Goal: Task Accomplishment & Management: Complete application form

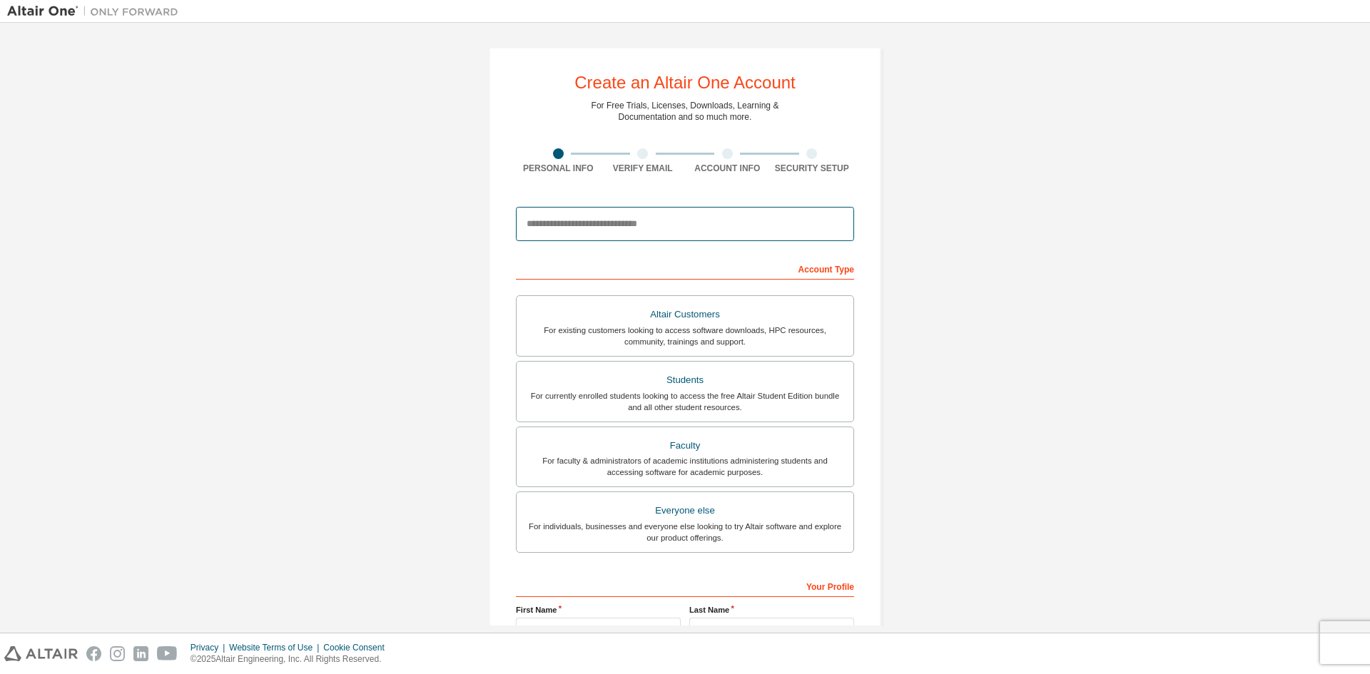
click at [641, 227] on input "email" at bounding box center [685, 224] width 338 height 34
type input "*"
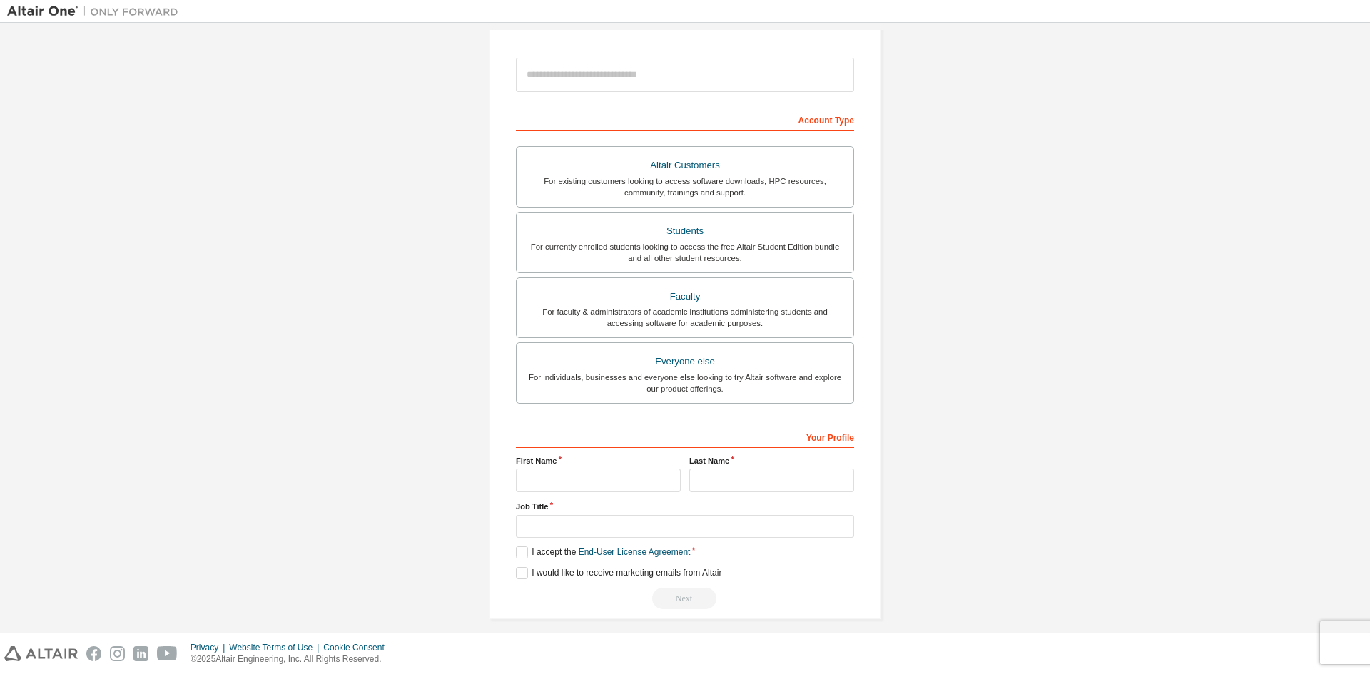
scroll to position [160, 0]
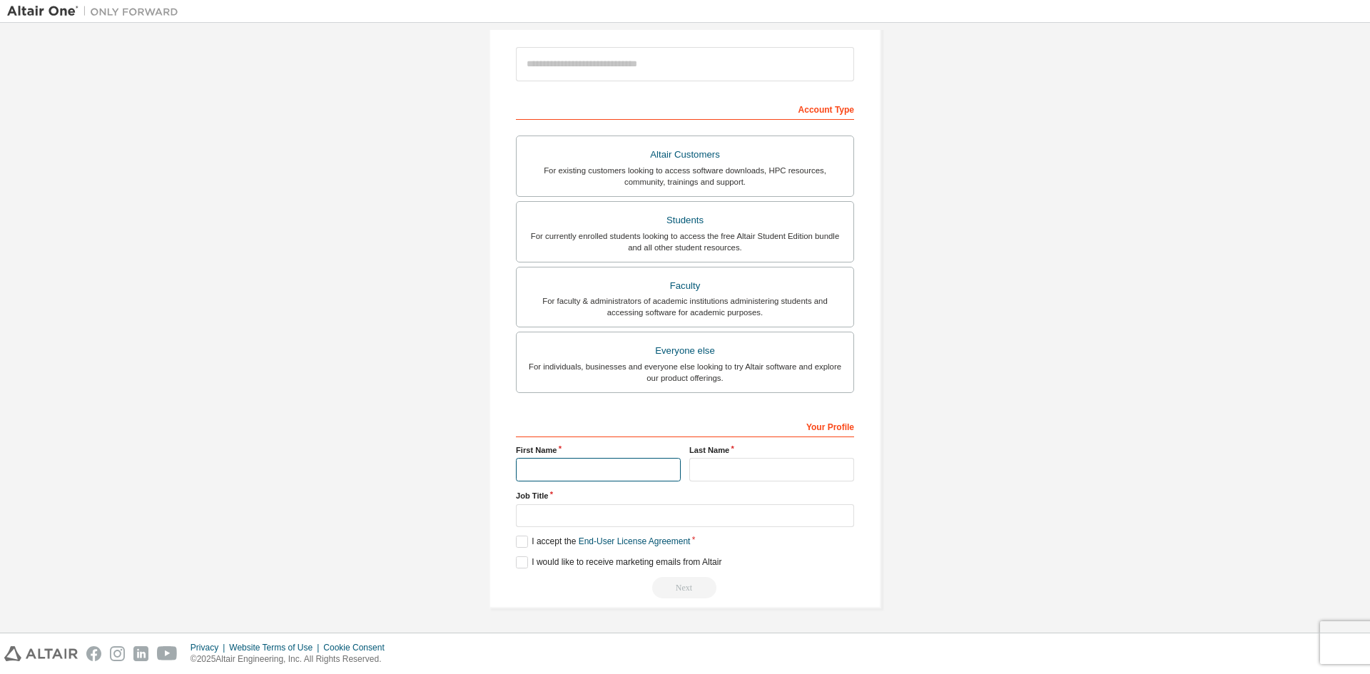
drag, startPoint x: 633, startPoint y: 469, endPoint x: 635, endPoint y: 477, distance: 7.3
click at [634, 472] on input "text" at bounding box center [598, 470] width 165 height 24
drag, startPoint x: 768, startPoint y: 476, endPoint x: 738, endPoint y: 499, distance: 38.1
click at [765, 478] on input "text" at bounding box center [771, 470] width 165 height 24
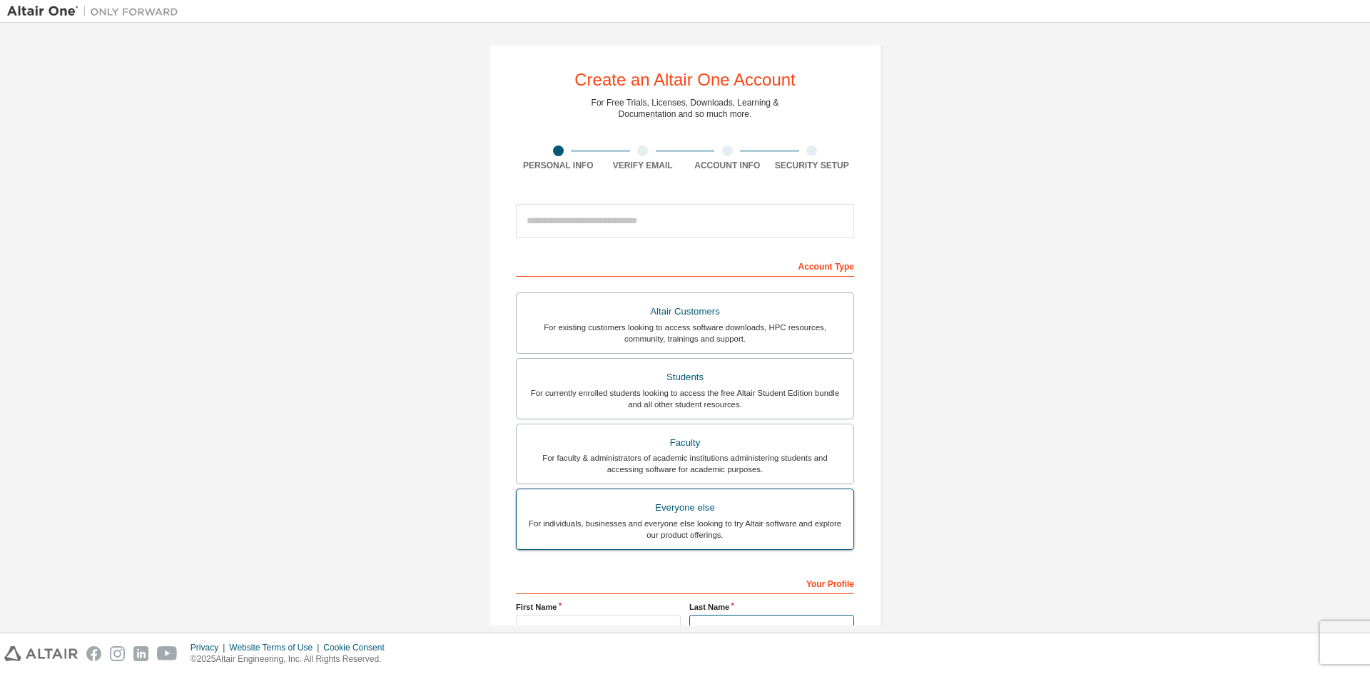
scroll to position [0, 0]
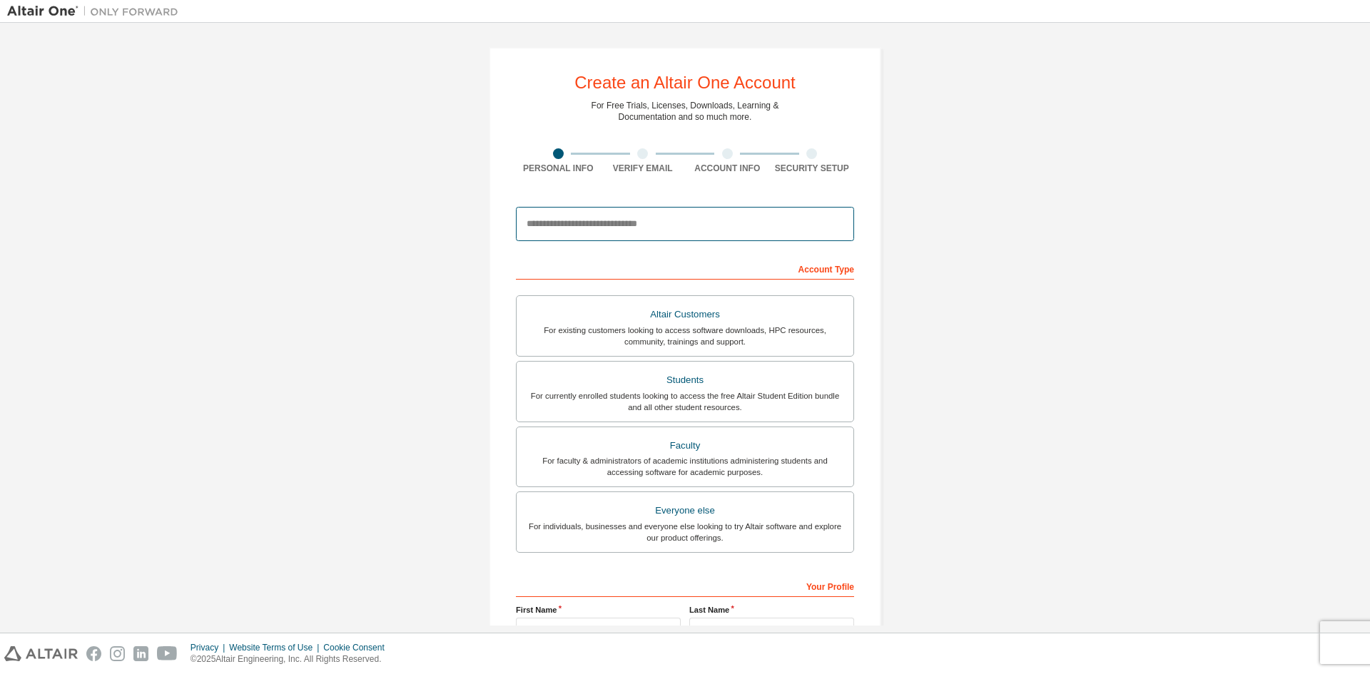
click at [690, 233] on input "email" at bounding box center [685, 224] width 338 height 34
click at [1097, 273] on div "Create an Altair One Account For Free Trials, Licenses, Downloads, Learning & D…" at bounding box center [684, 407] width 1355 height 755
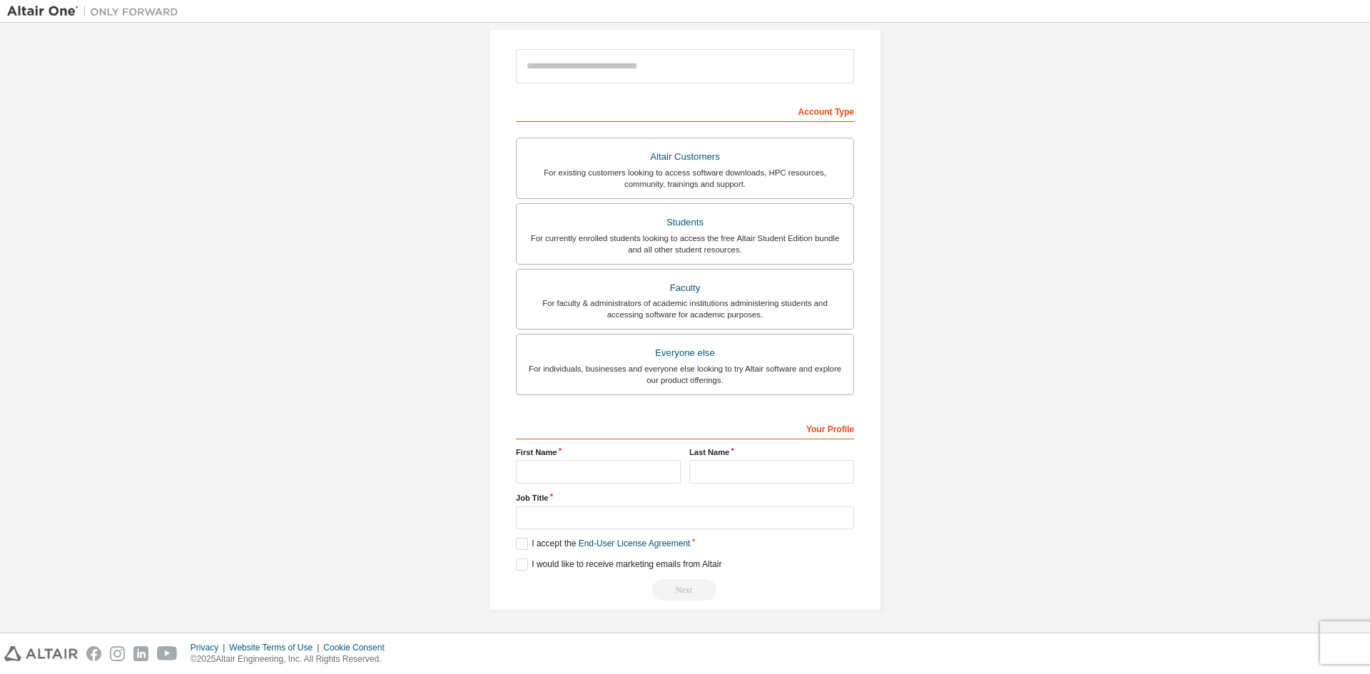
scroll to position [160, 0]
drag, startPoint x: 600, startPoint y: 503, endPoint x: 439, endPoint y: 372, distance: 206.9
click at [528, 447] on div "Your Profile First Name Last Name Job Title Please provide State/Province to he…" at bounding box center [685, 506] width 338 height 185
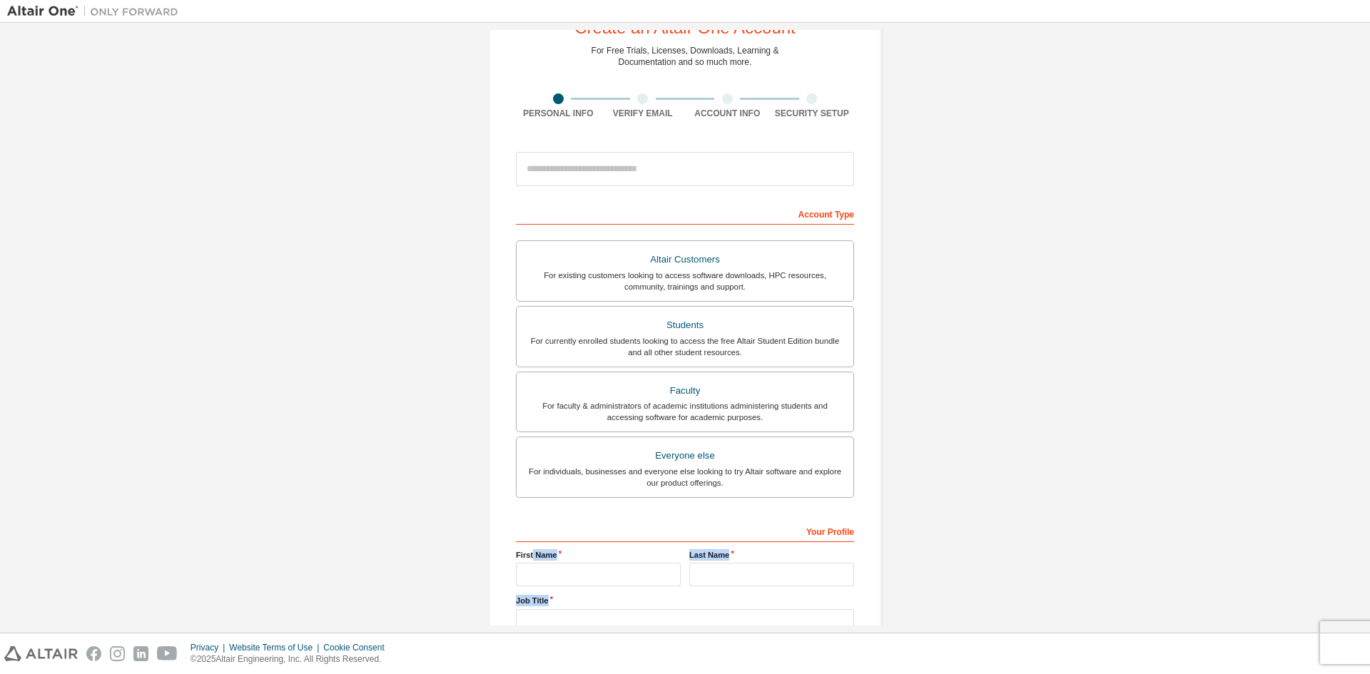
scroll to position [17, 0]
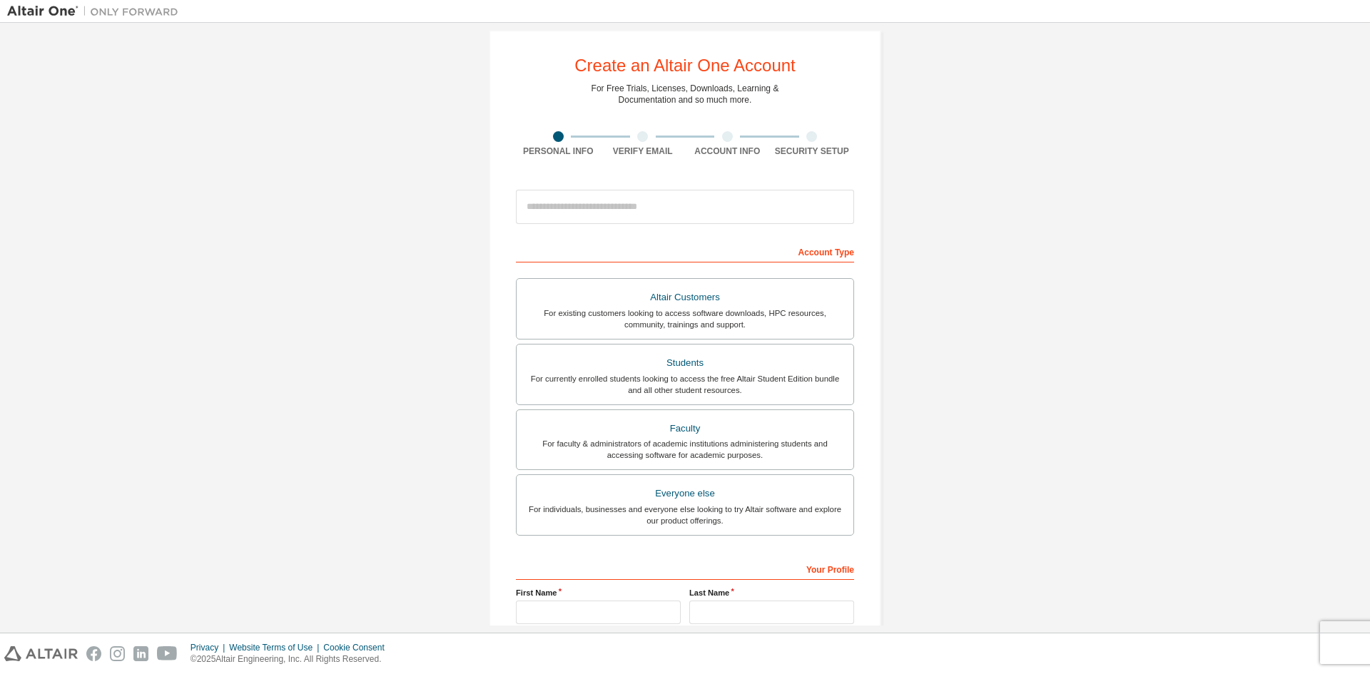
click at [288, 190] on div "Create an Altair One Account For Free Trials, Licenses, Downloads, Learning & D…" at bounding box center [684, 390] width 1355 height 755
